Goal: Information Seeking & Learning: Check status

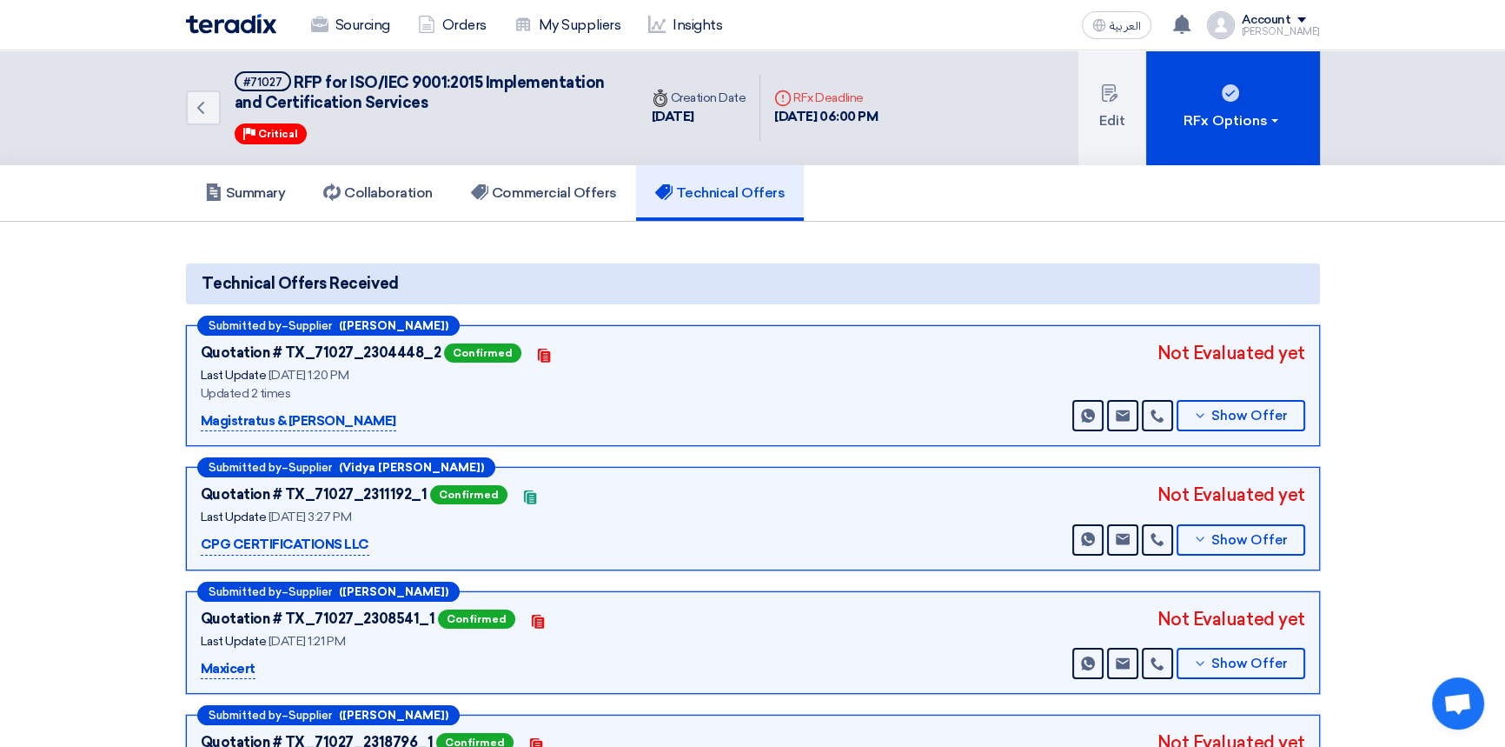
click at [234, 25] on img at bounding box center [231, 24] width 90 height 20
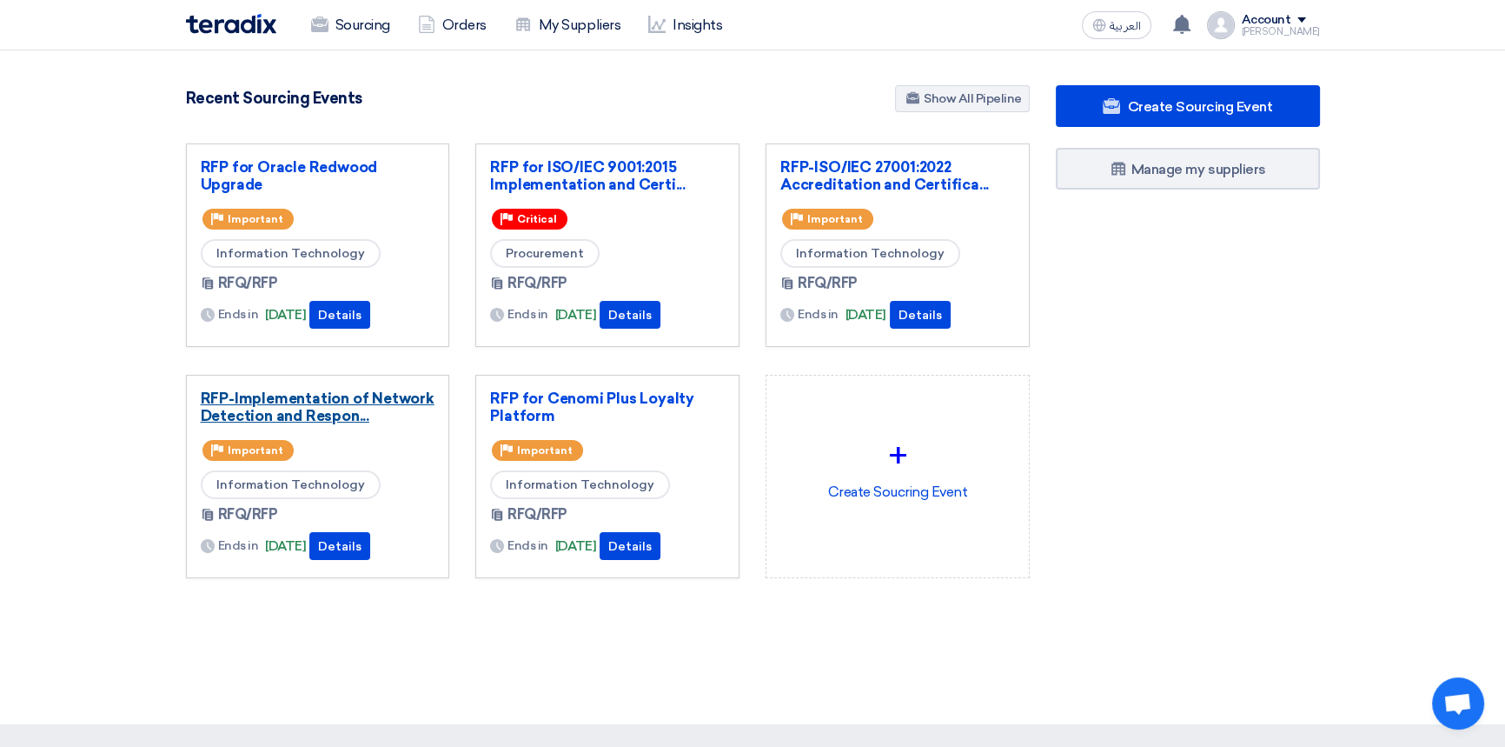
click at [361, 396] on link "RFP-Implementation of Network Detection and Respon..." at bounding box center [318, 406] width 235 height 35
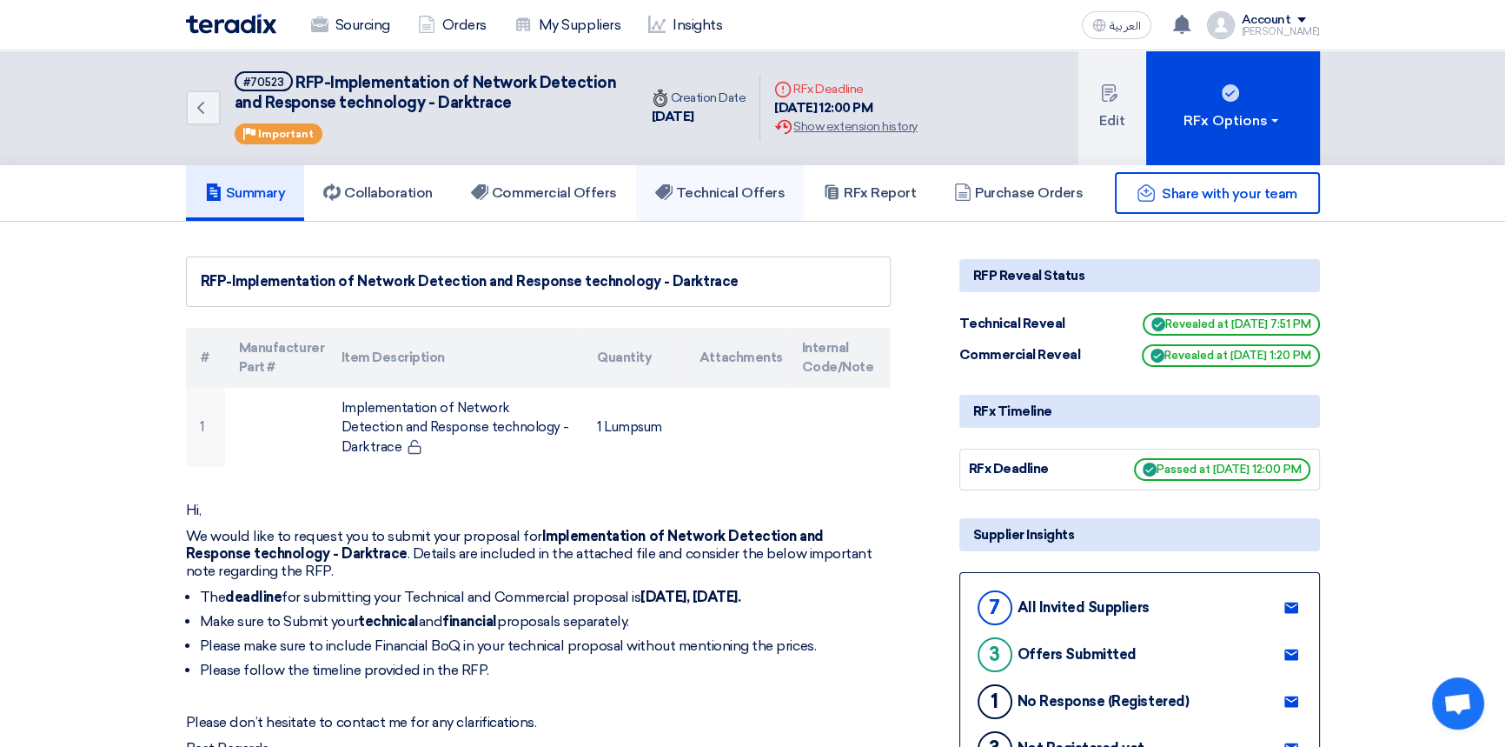
click at [773, 193] on h5 "Technical Offers" at bounding box center [720, 192] width 130 height 17
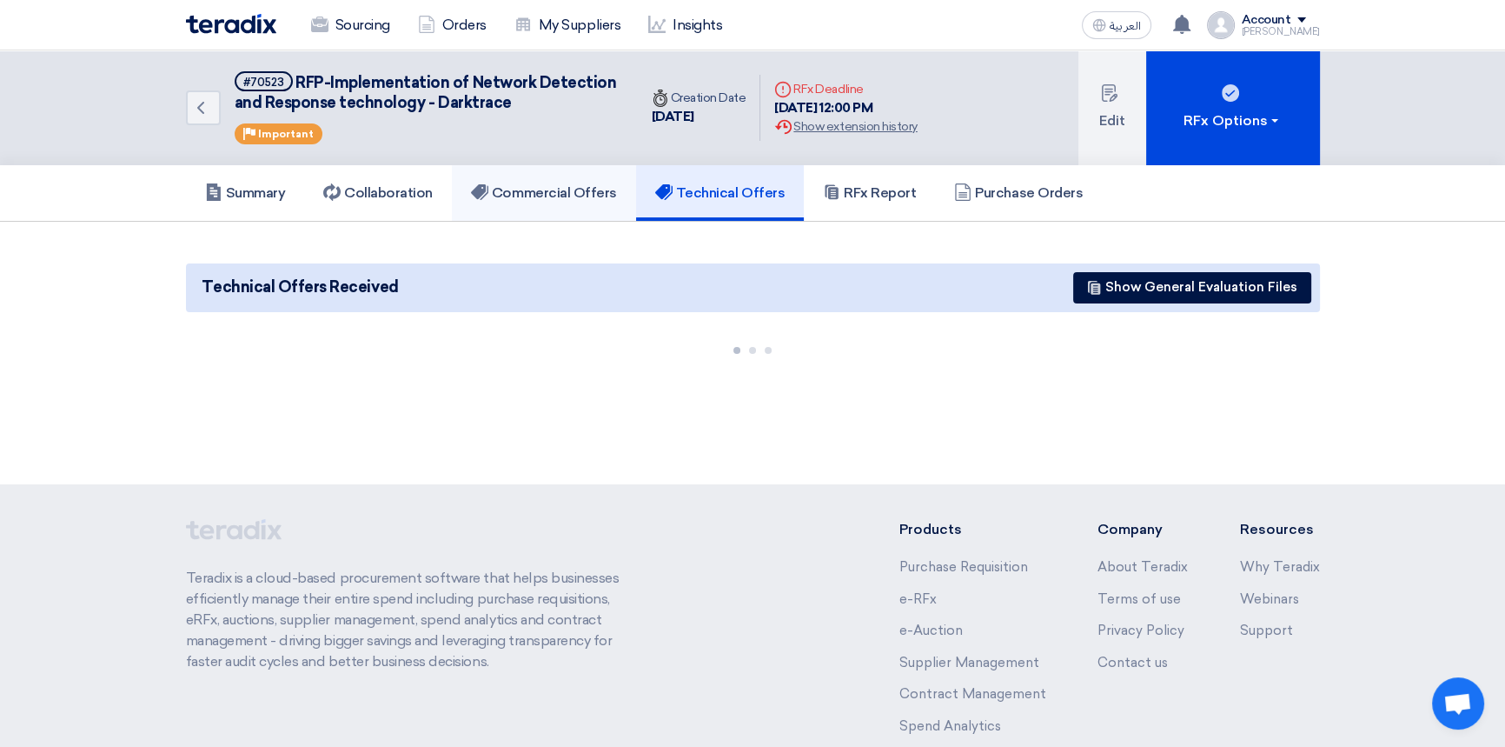
click at [589, 193] on h5 "Commercial Offers" at bounding box center [544, 192] width 146 height 17
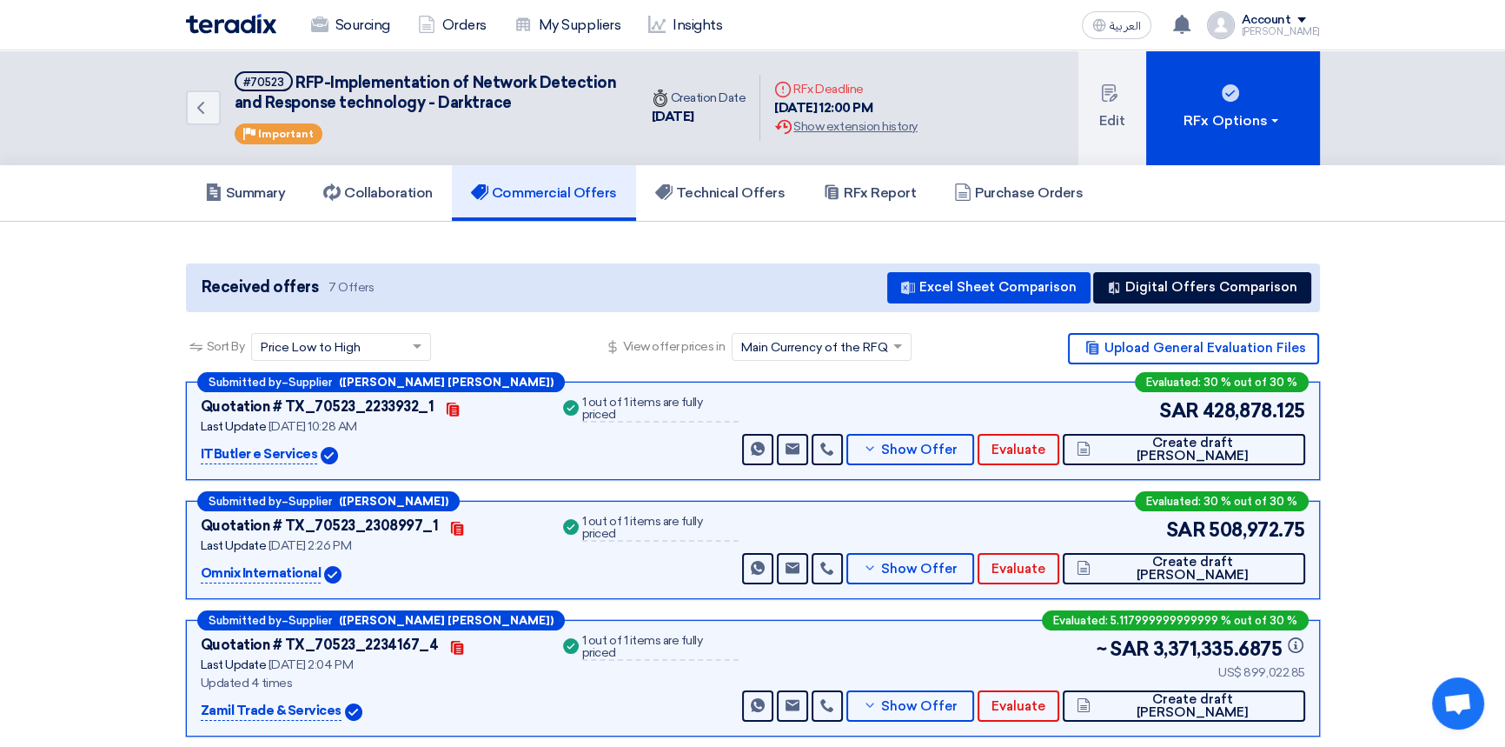
scroll to position [78, 0]
